Goal: Task Accomplishment & Management: Manage account settings

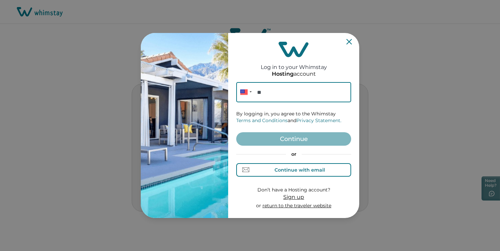
click at [291, 168] on div "Continue with email" at bounding box center [300, 169] width 50 height 5
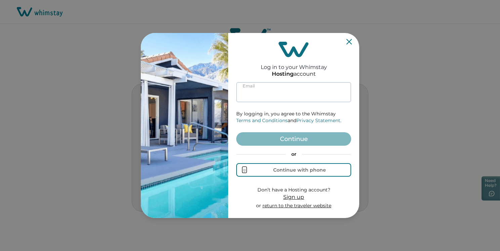
click at [273, 93] on input at bounding box center [293, 92] width 115 height 20
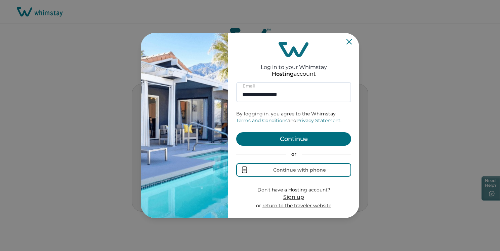
type input "**********"
click at [297, 140] on button "Continue" at bounding box center [293, 138] width 115 height 13
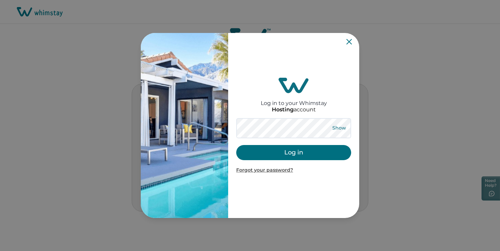
click at [339, 130] on button "Show" at bounding box center [339, 127] width 24 height 9
click at [341, 128] on button "Hide" at bounding box center [339, 127] width 22 height 9
click at [296, 152] on button "Log in" at bounding box center [293, 152] width 115 height 15
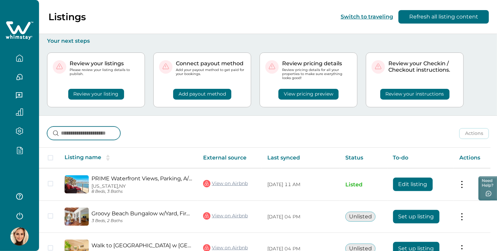
click at [98, 129] on input at bounding box center [83, 132] width 73 height 13
click at [20, 151] on icon "button" at bounding box center [19, 150] width 7 height 8
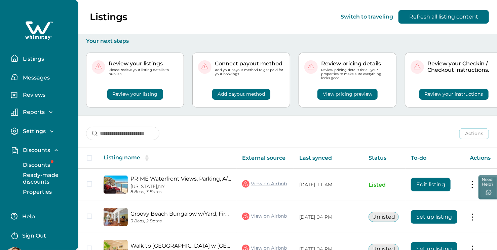
click at [40, 162] on p "Discounts" at bounding box center [35, 164] width 29 height 7
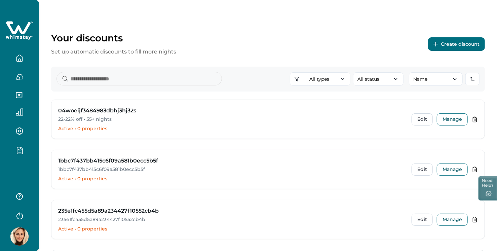
click at [22, 150] on icon "button" at bounding box center [19, 150] width 7 height 8
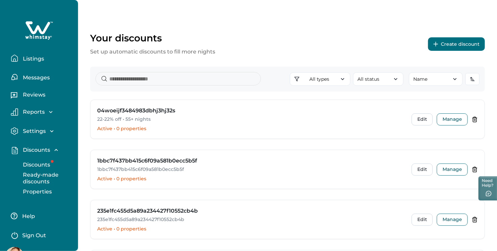
click at [35, 163] on p "Discounts" at bounding box center [35, 164] width 29 height 7
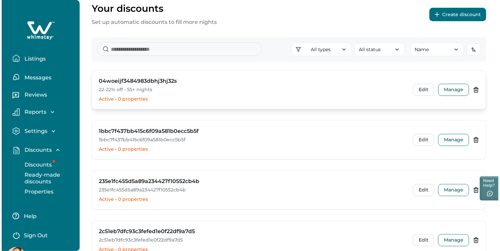
scroll to position [34, 0]
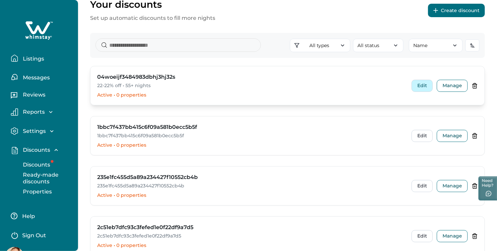
click at [422, 84] on button "Edit" at bounding box center [422, 86] width 21 height 12
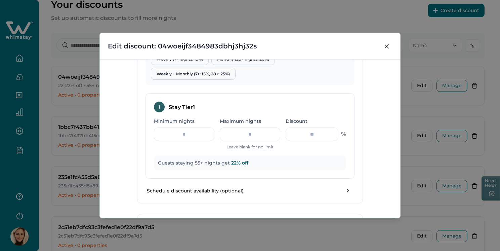
scroll to position [309, 0]
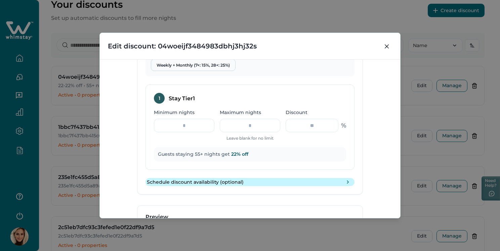
click at [346, 184] on icon "toggle schedule" at bounding box center [348, 182] width 7 height 7
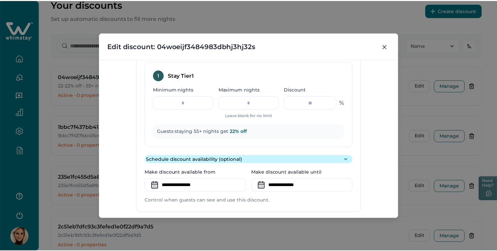
scroll to position [343, 0]
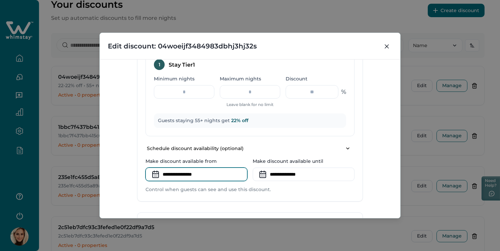
click at [187, 174] on input at bounding box center [197, 173] width 102 height 13
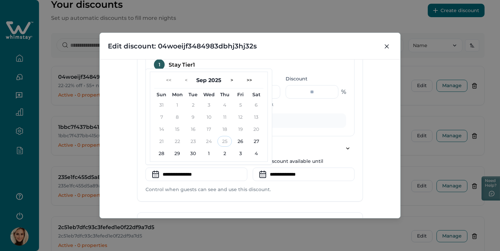
click at [296, 190] on p "Control when guests can see and use this discount." at bounding box center [250, 189] width 209 height 7
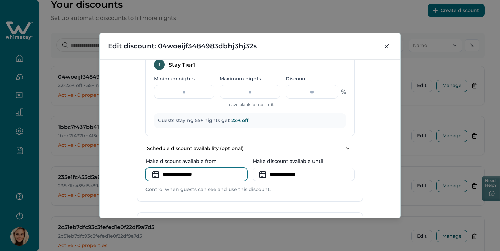
click at [190, 171] on input at bounding box center [197, 173] width 102 height 13
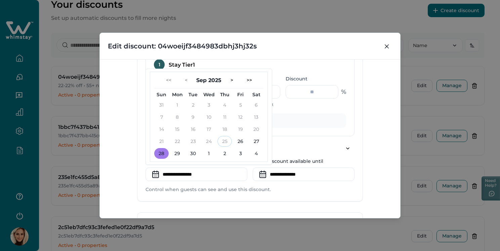
click at [162, 154] on button "28" at bounding box center [161, 153] width 14 height 11
type input "**********"
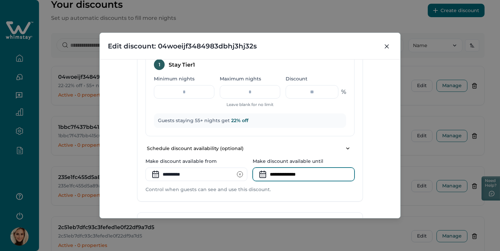
click at [287, 173] on input at bounding box center [304, 173] width 102 height 13
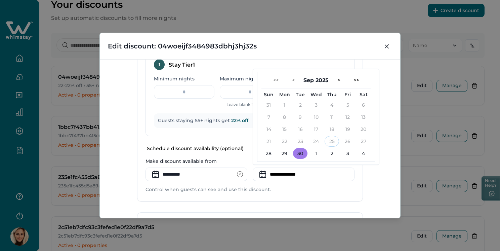
click at [300, 155] on button "30" at bounding box center [300, 153] width 14 height 11
type input "**********"
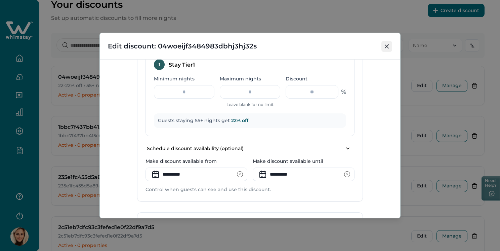
click at [389, 45] on button "Close" at bounding box center [387, 46] width 11 height 11
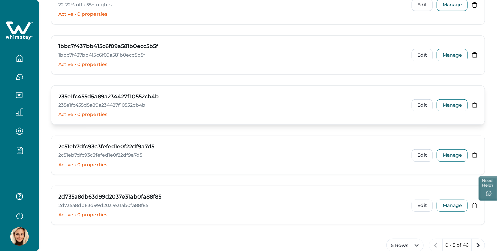
scroll to position [98, 0]
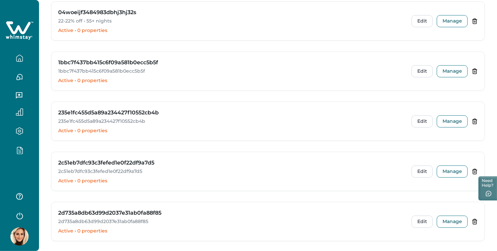
click at [16, 154] on icon "button" at bounding box center [19, 150] width 7 height 8
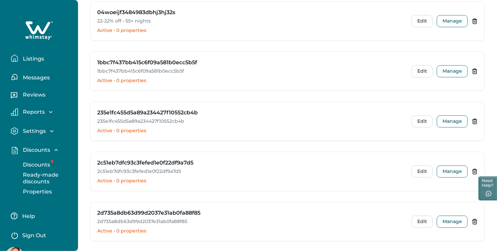
click at [40, 161] on p "Discounts" at bounding box center [35, 164] width 29 height 7
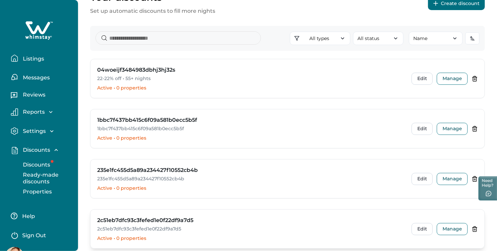
scroll to position [0, 0]
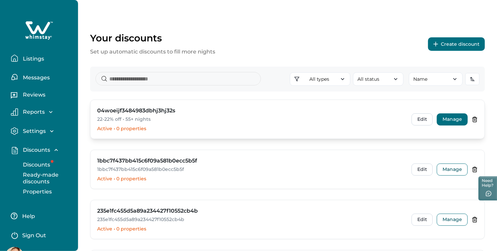
click at [449, 120] on button "Manage" at bounding box center [452, 119] width 31 height 12
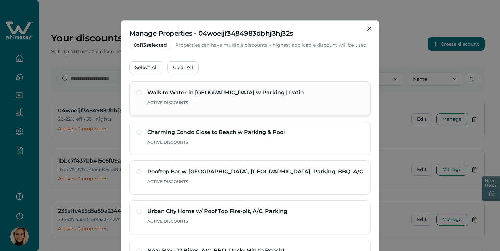
click at [139, 91] on span at bounding box center [139, 92] width 5 height 5
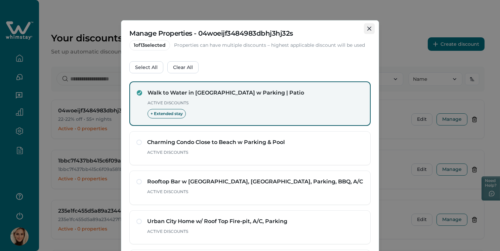
click at [365, 31] on button "Close" at bounding box center [369, 28] width 11 height 11
